Goal: Task Accomplishment & Management: Complete application form

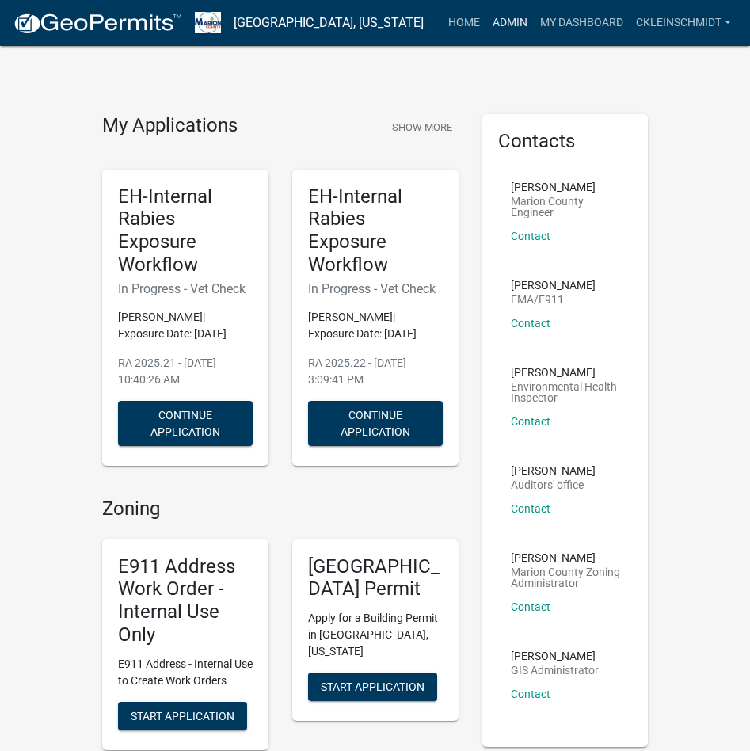
click at [511, 36] on link "Admin" at bounding box center [510, 23] width 48 height 30
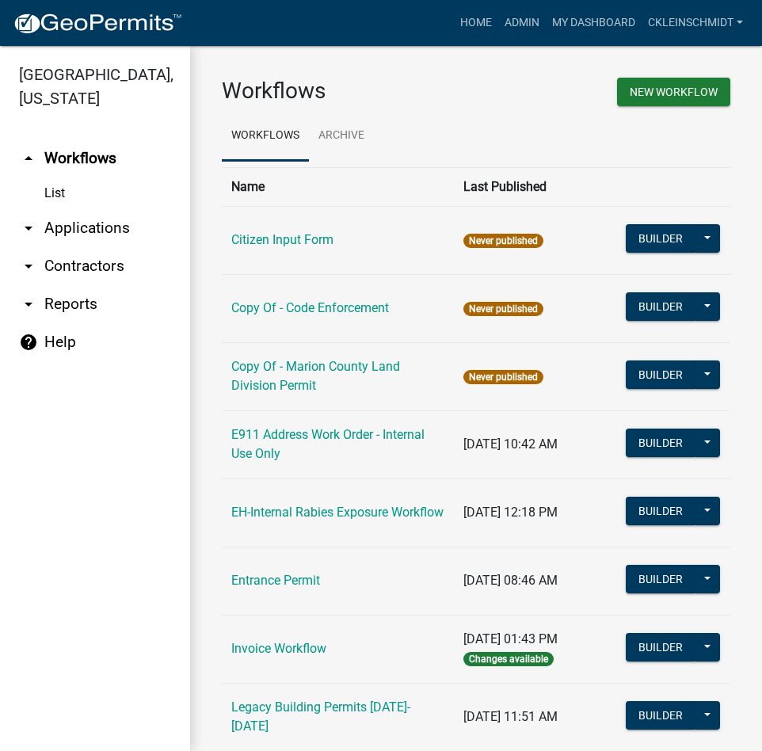
click at [80, 209] on link "arrow_drop_down Applications" at bounding box center [95, 228] width 190 height 38
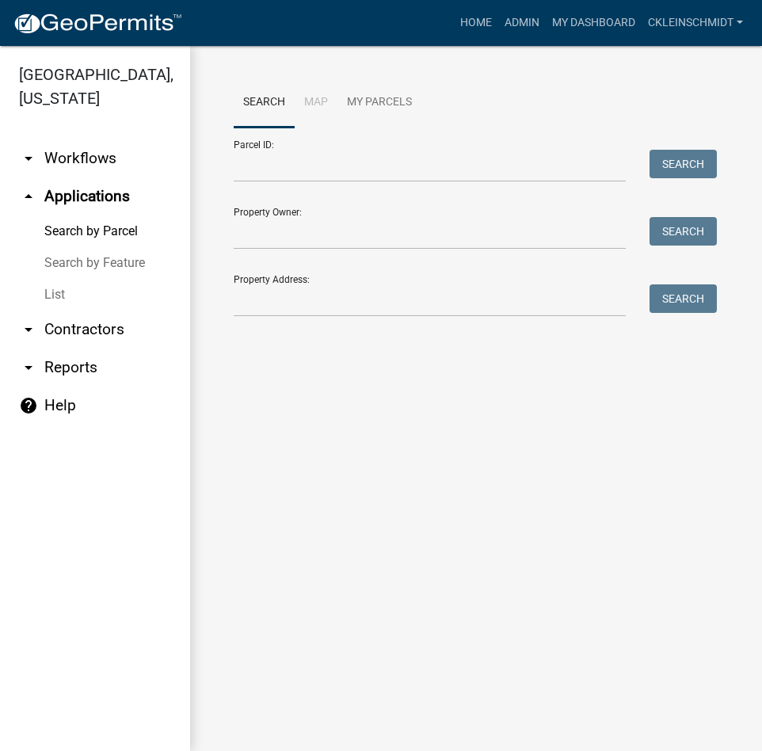
click at [55, 279] on link "List" at bounding box center [95, 295] width 190 height 32
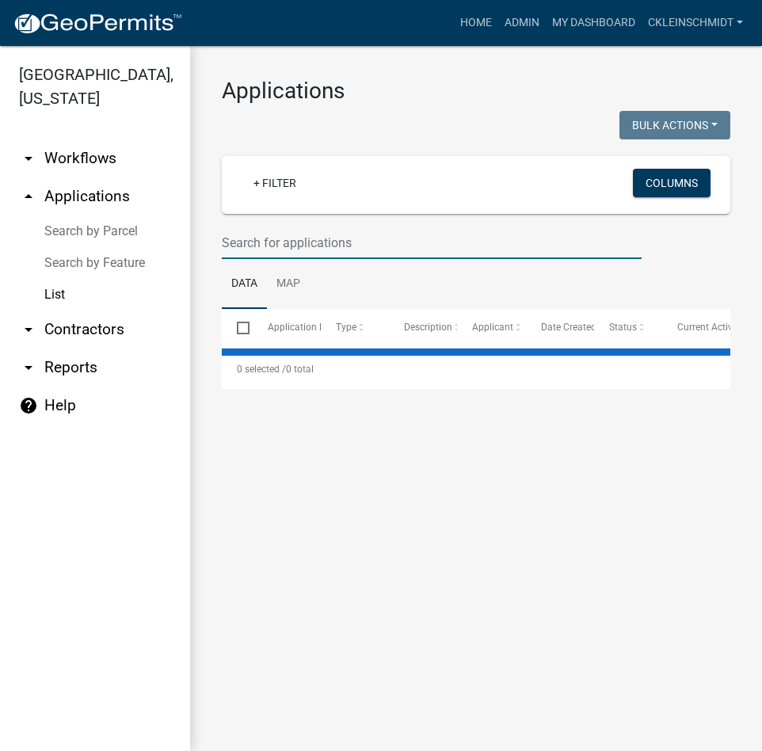
click at [256, 240] on input "text" at bounding box center [432, 243] width 420 height 32
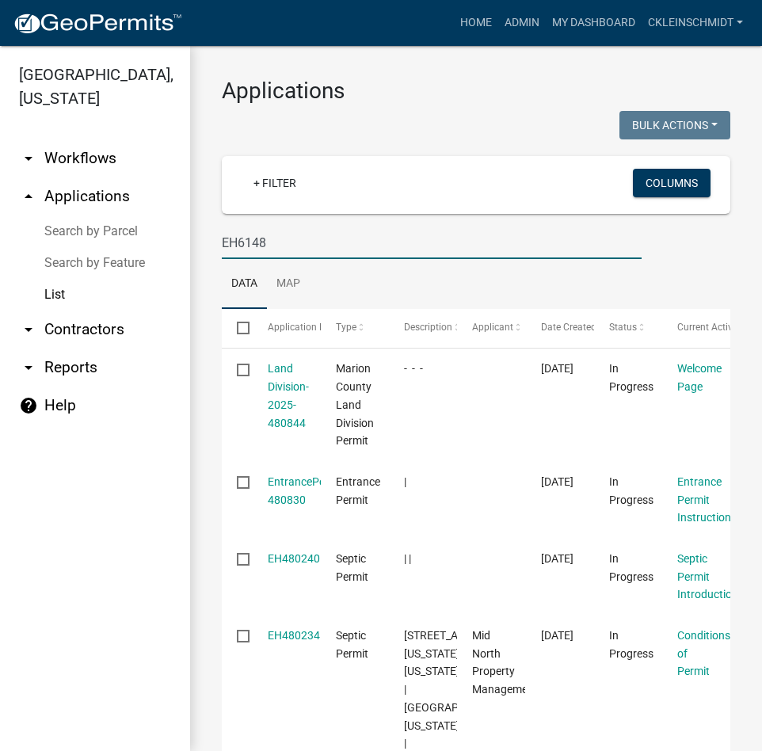
type input "EH6148"
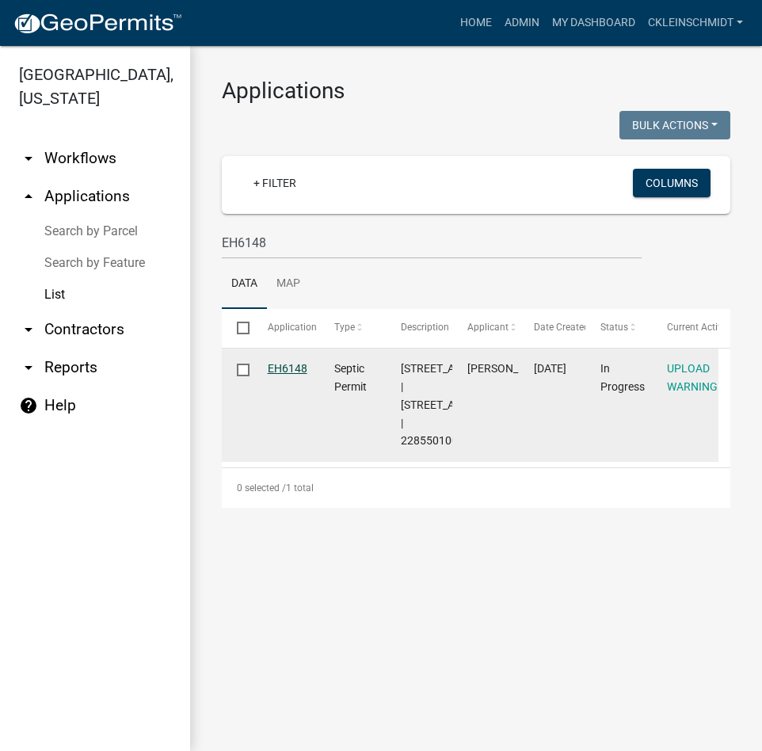
drag, startPoint x: 299, startPoint y: 365, endPoint x: 539, endPoint y: 362, distance: 239.3
click at [301, 363] on link "EH6148" at bounding box center [288, 368] width 40 height 13
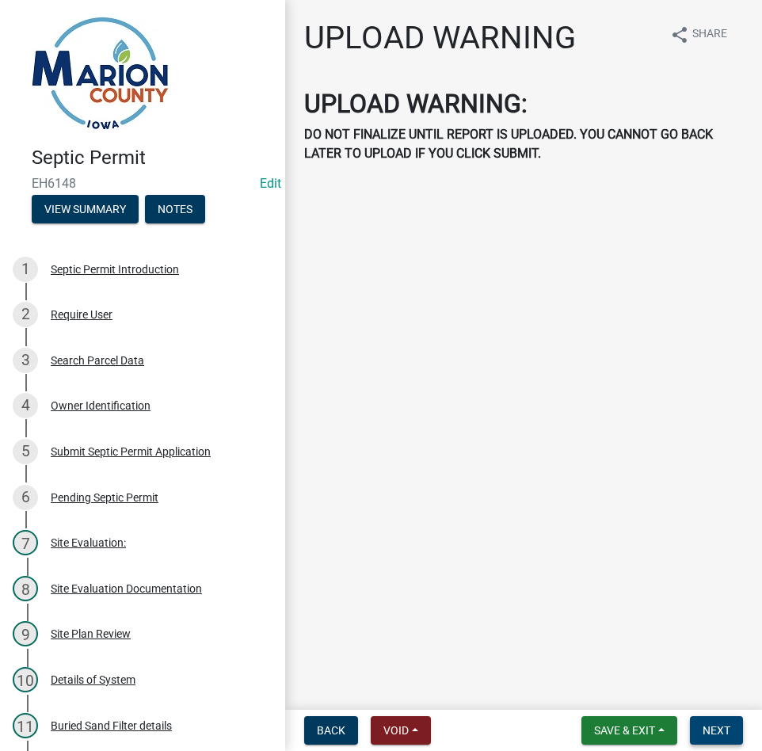
click at [723, 731] on span "Next" at bounding box center [717, 730] width 28 height 13
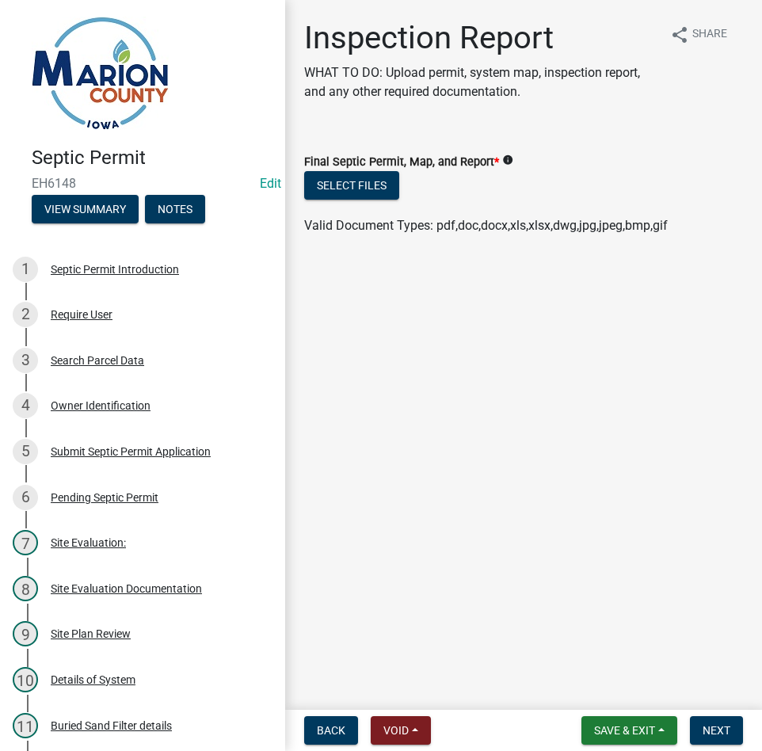
click at [326, 204] on ul at bounding box center [523, 210] width 439 height 13
click at [337, 181] on button "Select files" at bounding box center [351, 185] width 95 height 29
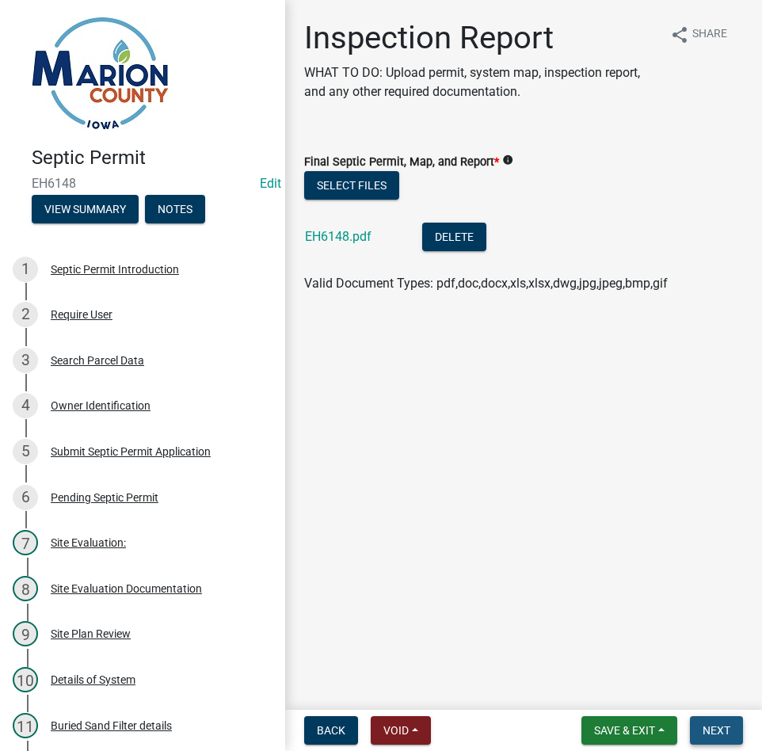
click at [693, 731] on button "Next" at bounding box center [716, 730] width 53 height 29
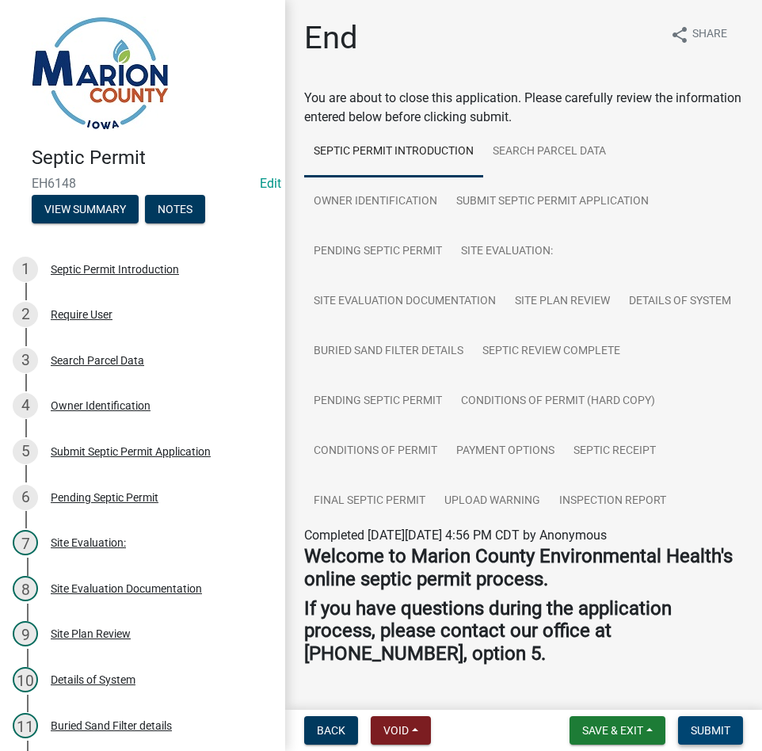
click at [707, 736] on span "Submit" at bounding box center [711, 730] width 40 height 13
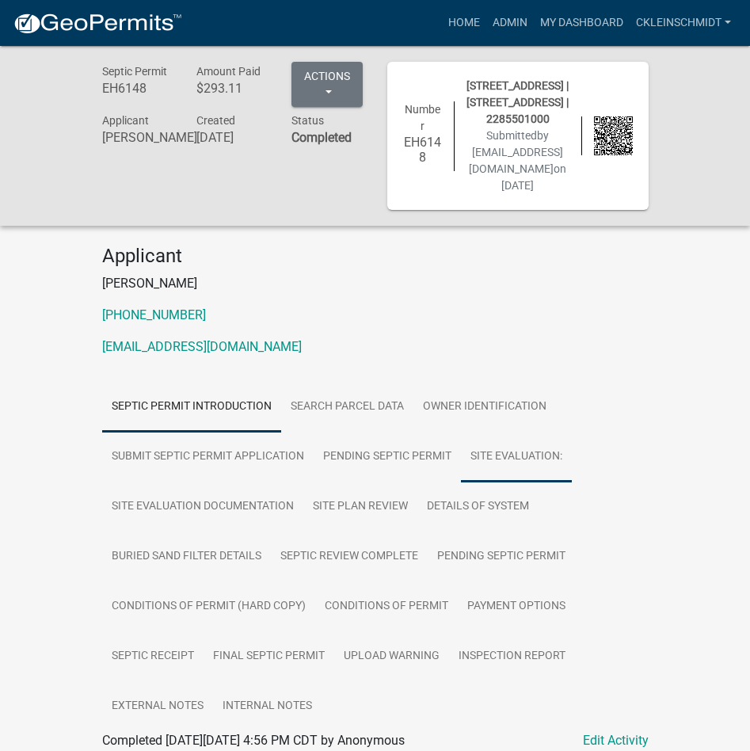
click at [535, 459] on link "Site Evaluation:" at bounding box center [516, 457] width 111 height 51
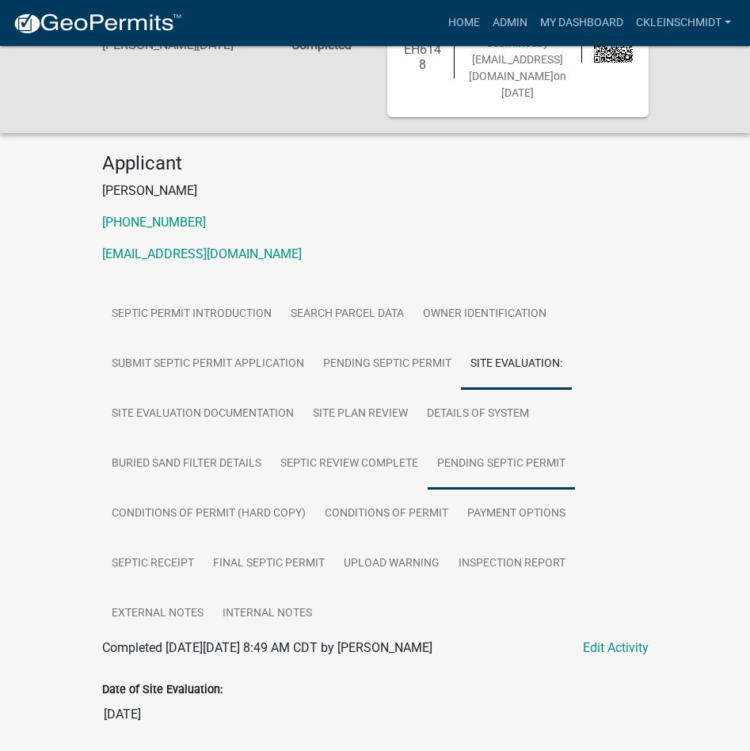
scroll to position [172, 0]
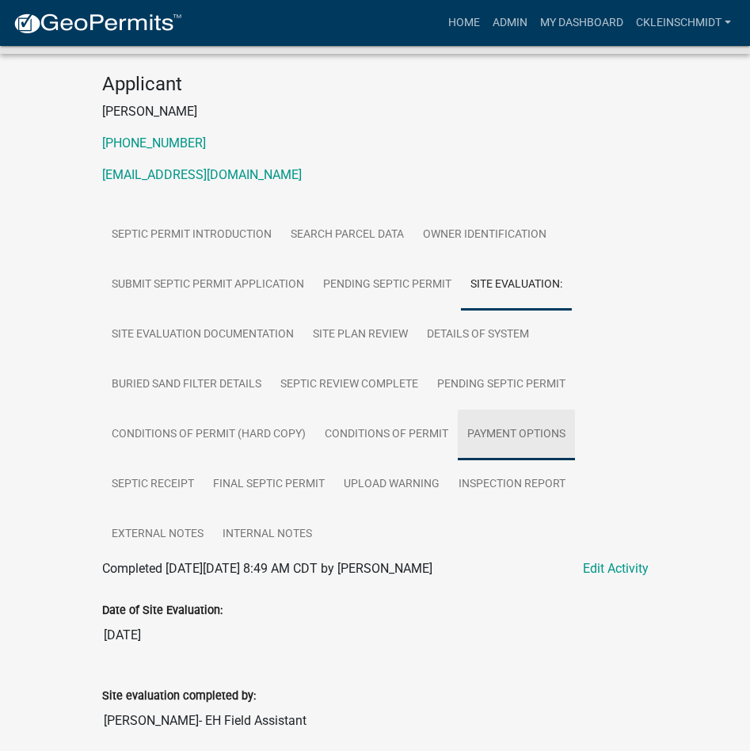
click at [537, 440] on link "Payment Options" at bounding box center [516, 435] width 117 height 51
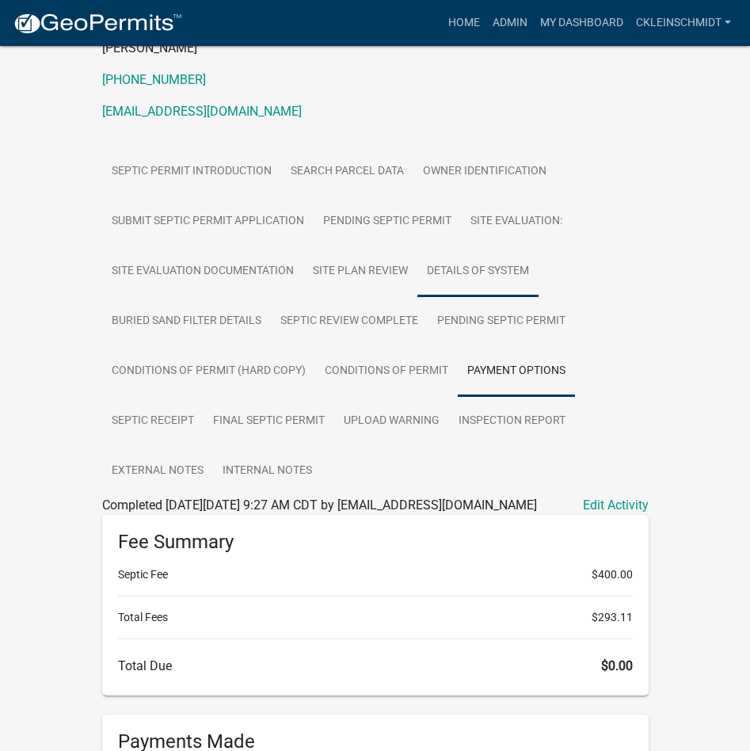
scroll to position [331, 0]
